Goal: Task Accomplishment & Management: Use online tool/utility

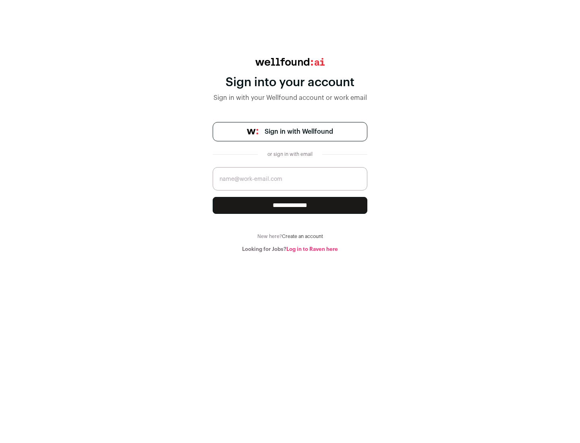
click at [298, 132] on span "Sign in with Wellfound" at bounding box center [299, 132] width 68 height 10
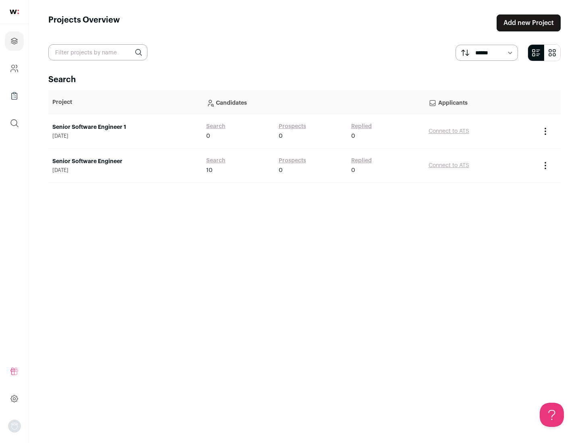
click at [125, 161] on link "Senior Software Engineer" at bounding box center [125, 161] width 146 height 8
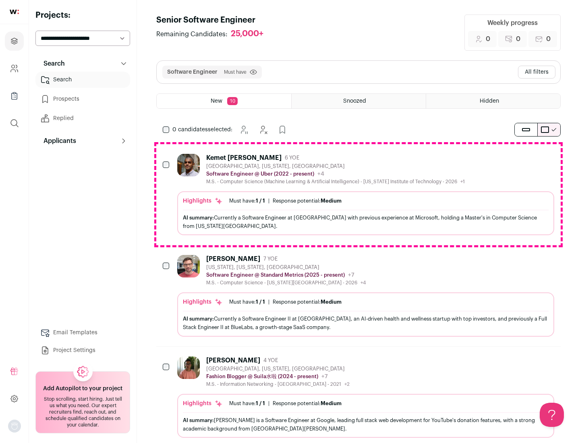
click at [358, 195] on div "Highlights Must have: 1 / 1 How many must haves have been fulfilled? | Response…" at bounding box center [365, 213] width 377 height 44
